Goal: Navigation & Orientation: Find specific page/section

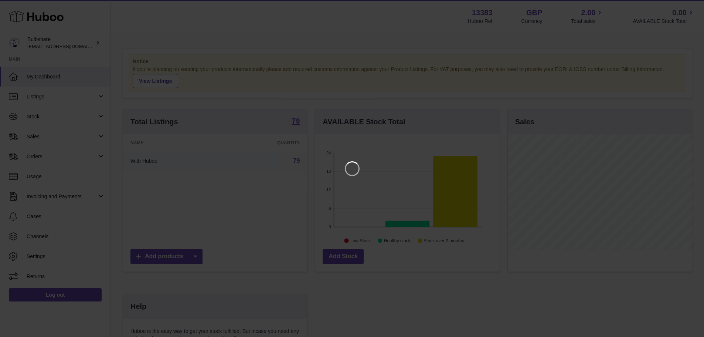
scroll to position [115, 186]
click at [689, 6] on icon "Close" at bounding box center [690, 6] width 9 height 9
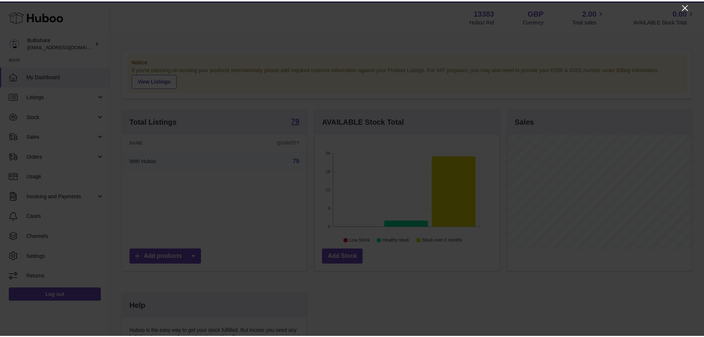
scroll to position [369415, 369347]
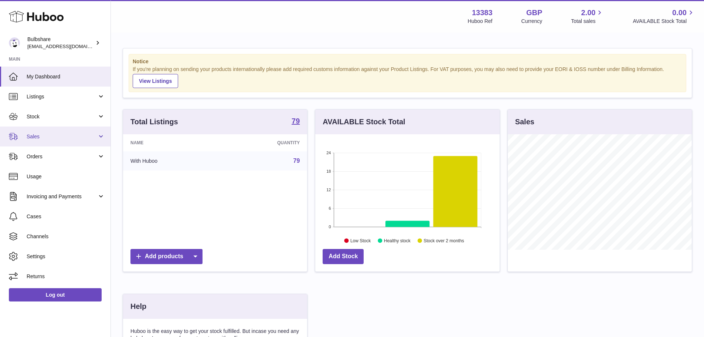
click at [46, 137] on span "Sales" at bounding box center [62, 136] width 71 height 7
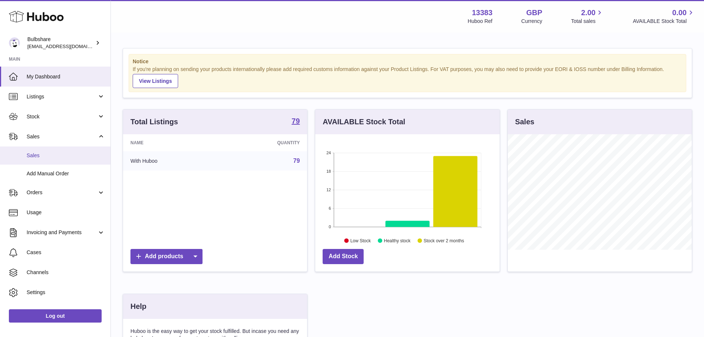
click at [35, 158] on span "Sales" at bounding box center [66, 155] width 78 height 7
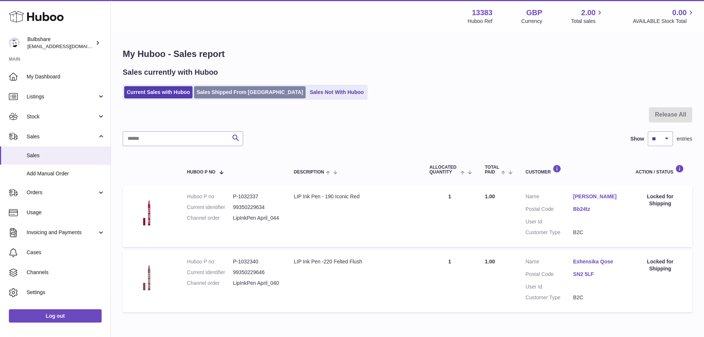
click at [229, 92] on link "Sales Shipped From [GEOGRAPHIC_DATA]" at bounding box center [250, 92] width 112 height 12
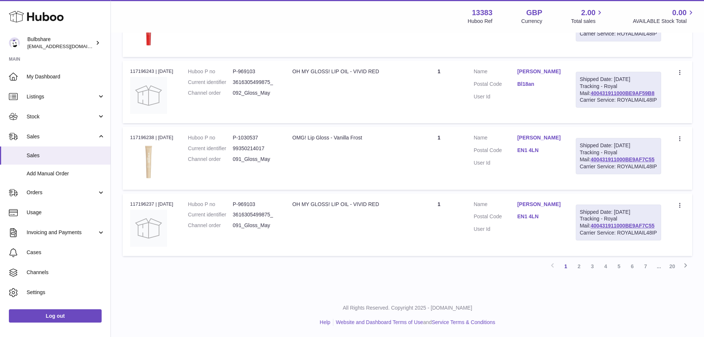
scroll to position [660, 0]
click at [619, 264] on link "5" at bounding box center [618, 265] width 13 height 13
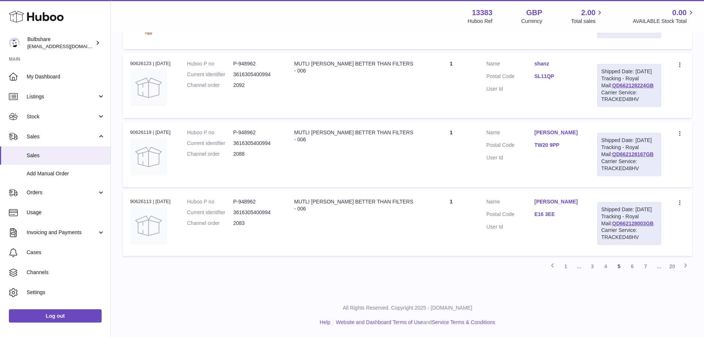
scroll to position [674, 0]
click at [646, 266] on link "7" at bounding box center [645, 265] width 13 height 13
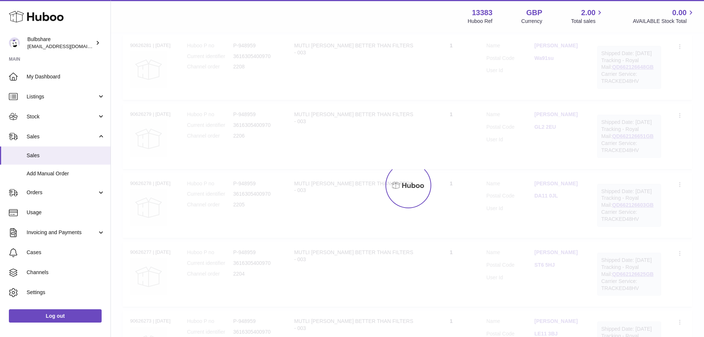
scroll to position [33, 0]
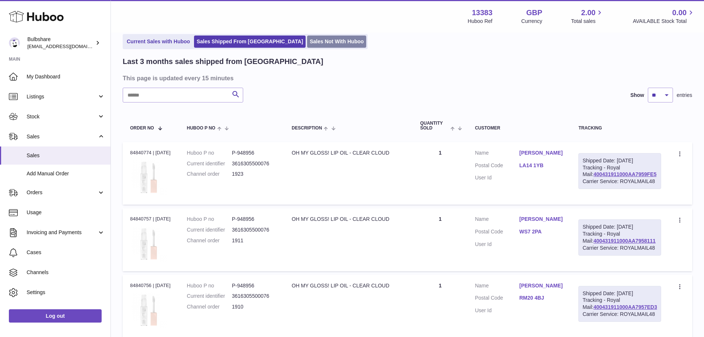
click at [310, 44] on link "Sales Not With Huboo" at bounding box center [336, 41] width 59 height 12
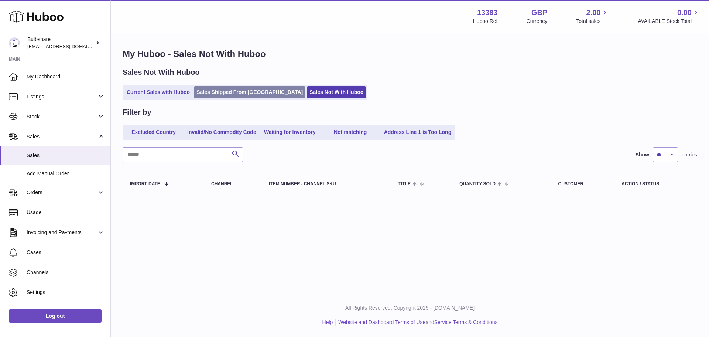
click at [234, 92] on link "Sales Shipped From [GEOGRAPHIC_DATA]" at bounding box center [250, 92] width 112 height 12
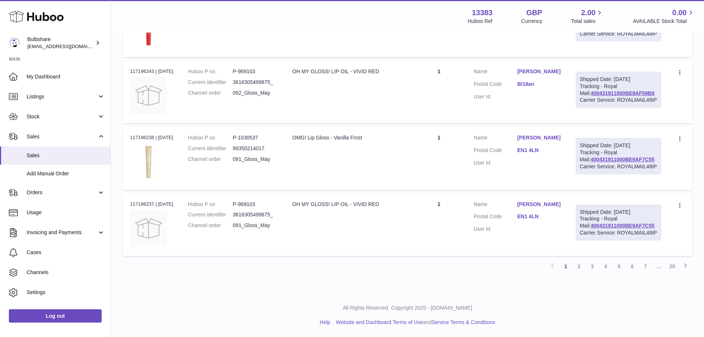
scroll to position [660, 0]
click at [630, 266] on link "6" at bounding box center [632, 265] width 13 height 13
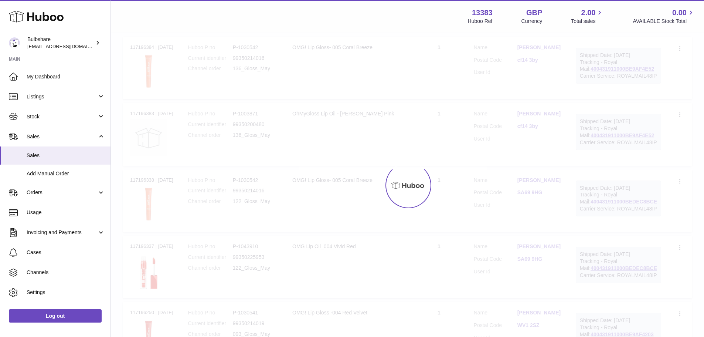
scroll to position [33, 0]
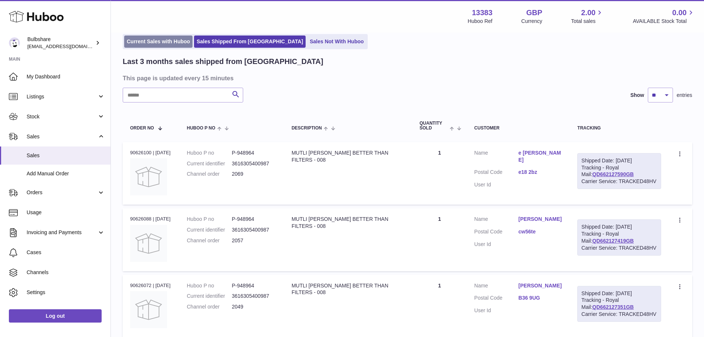
click at [158, 45] on link "Current Sales with Huboo" at bounding box center [158, 41] width 68 height 12
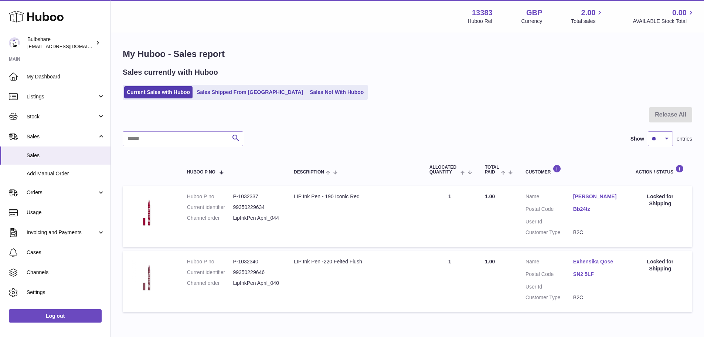
scroll to position [37, 0]
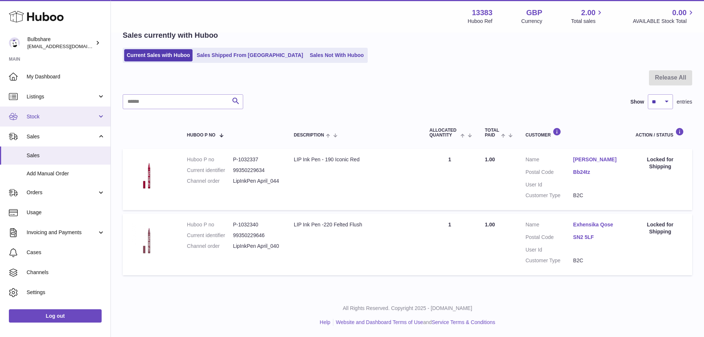
click at [36, 116] on span "Stock" at bounding box center [62, 116] width 71 height 7
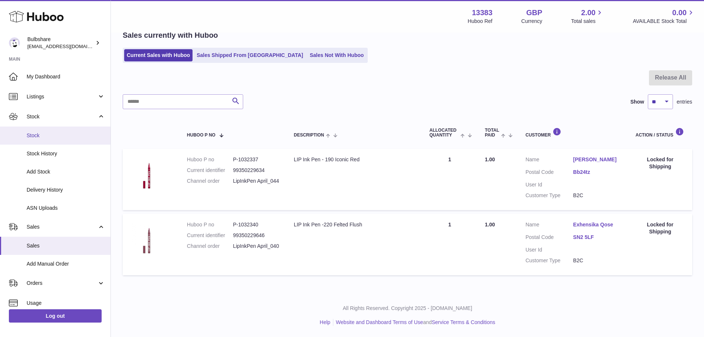
click at [34, 137] on span "Stock" at bounding box center [66, 135] width 78 height 7
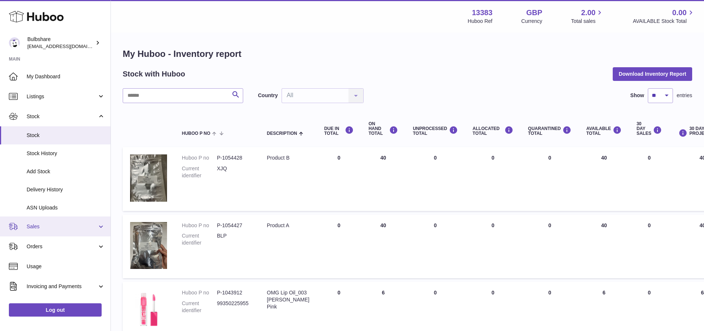
click at [36, 224] on span "Sales" at bounding box center [62, 226] width 71 height 7
